Goal: Task Accomplishment & Management: Complete application form

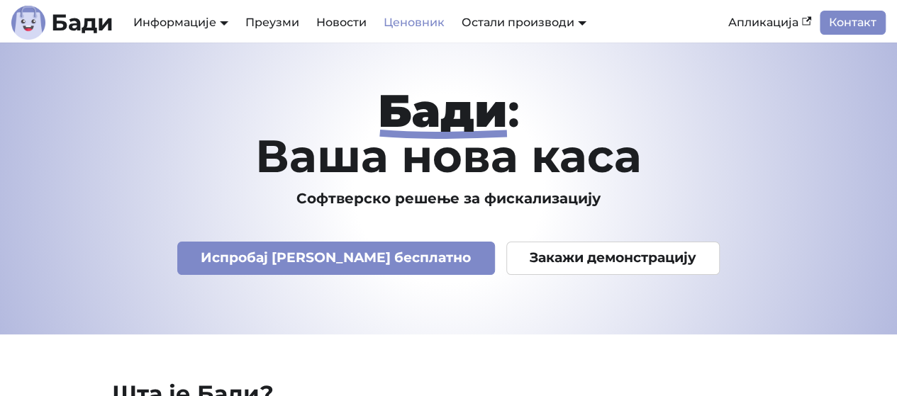
click at [416, 19] on link "Ценовник" at bounding box center [414, 23] width 78 height 24
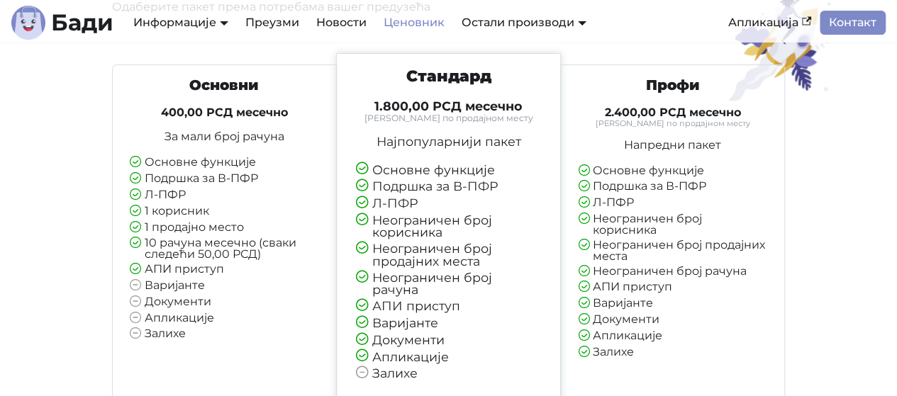
scroll to position [142, 0]
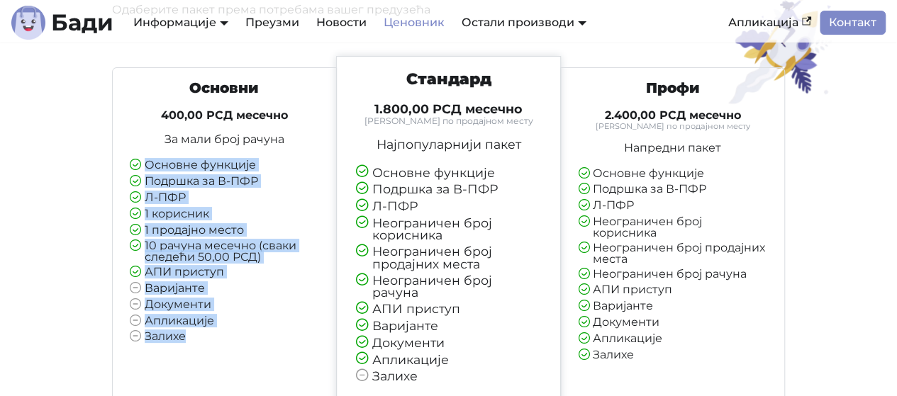
drag, startPoint x: 146, startPoint y: 167, endPoint x: 204, endPoint y: 350, distance: 192.0
click at [204, 350] on div "Основни 400,00 РСД месечно За мали број рачуна Основне функције Подршка за В-ПФ…" at bounding box center [224, 217] width 212 height 276
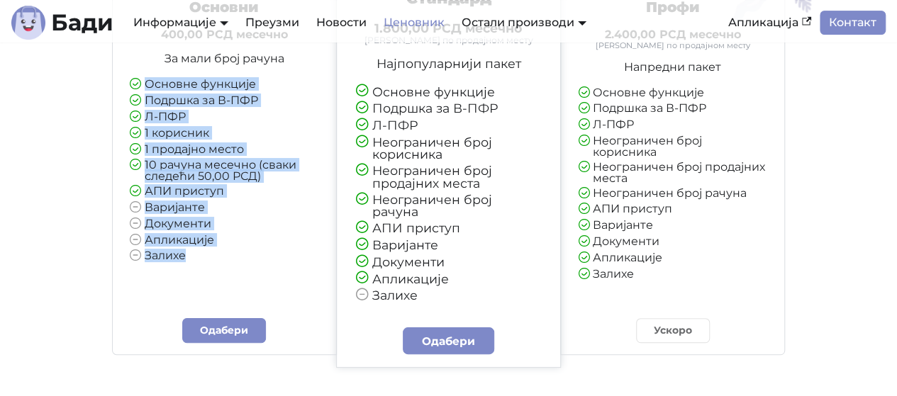
scroll to position [284, 0]
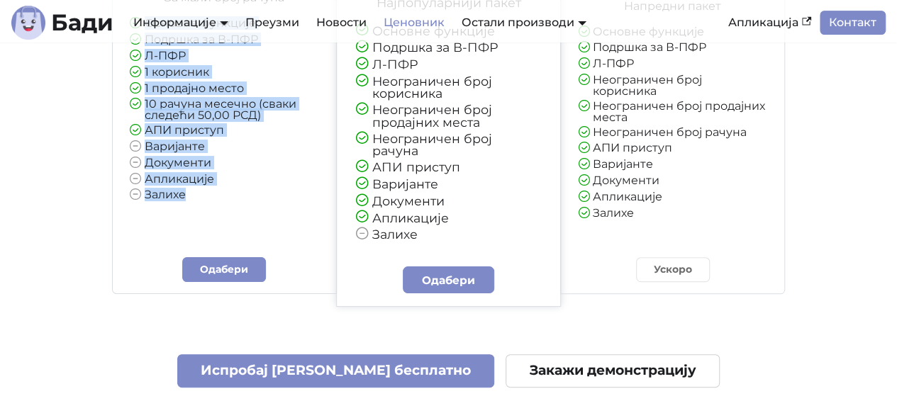
click at [211, 276] on div "Основни 400,00 РСД месечно За мали број рачуна Основне функције Подршка за В-ПФ…" at bounding box center [224, 110] width 225 height 369
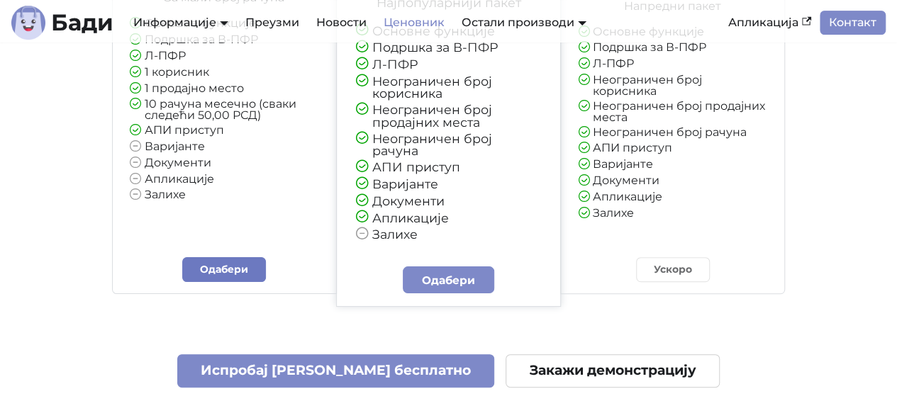
click at [216, 266] on link "Одабери" at bounding box center [224, 269] width 84 height 25
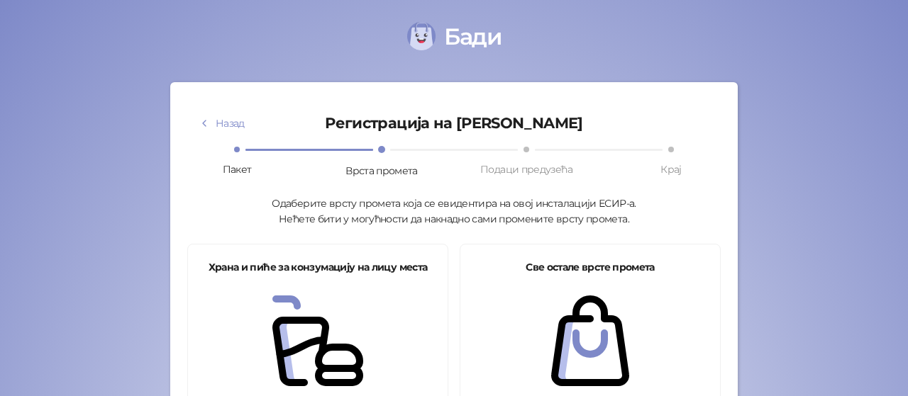
click at [353, 203] on div "Одаберите врсту промета која се евидентира на овој инсталацији ЕСИР-а. Нећете б…" at bounding box center [453, 211] width 533 height 31
